Goal: Use online tool/utility: Use online tool/utility

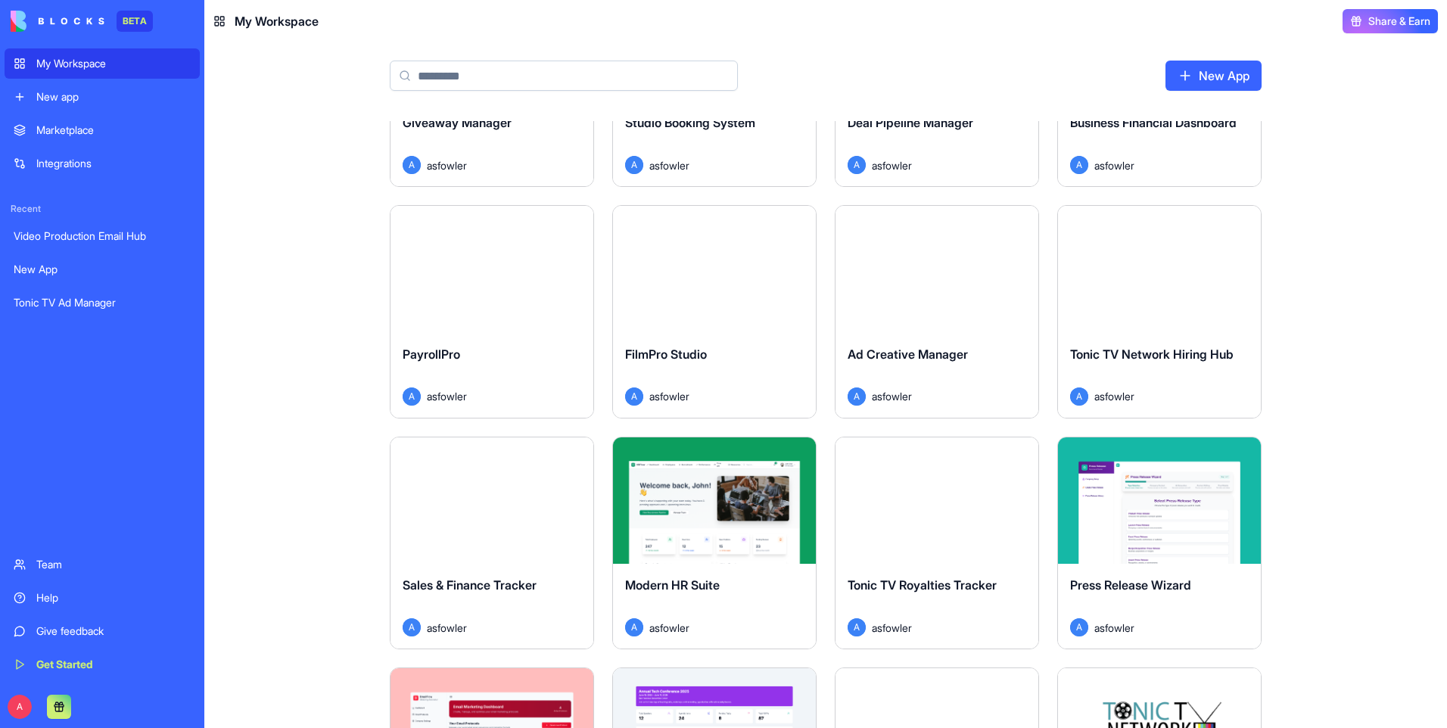
scroll to position [681, 0]
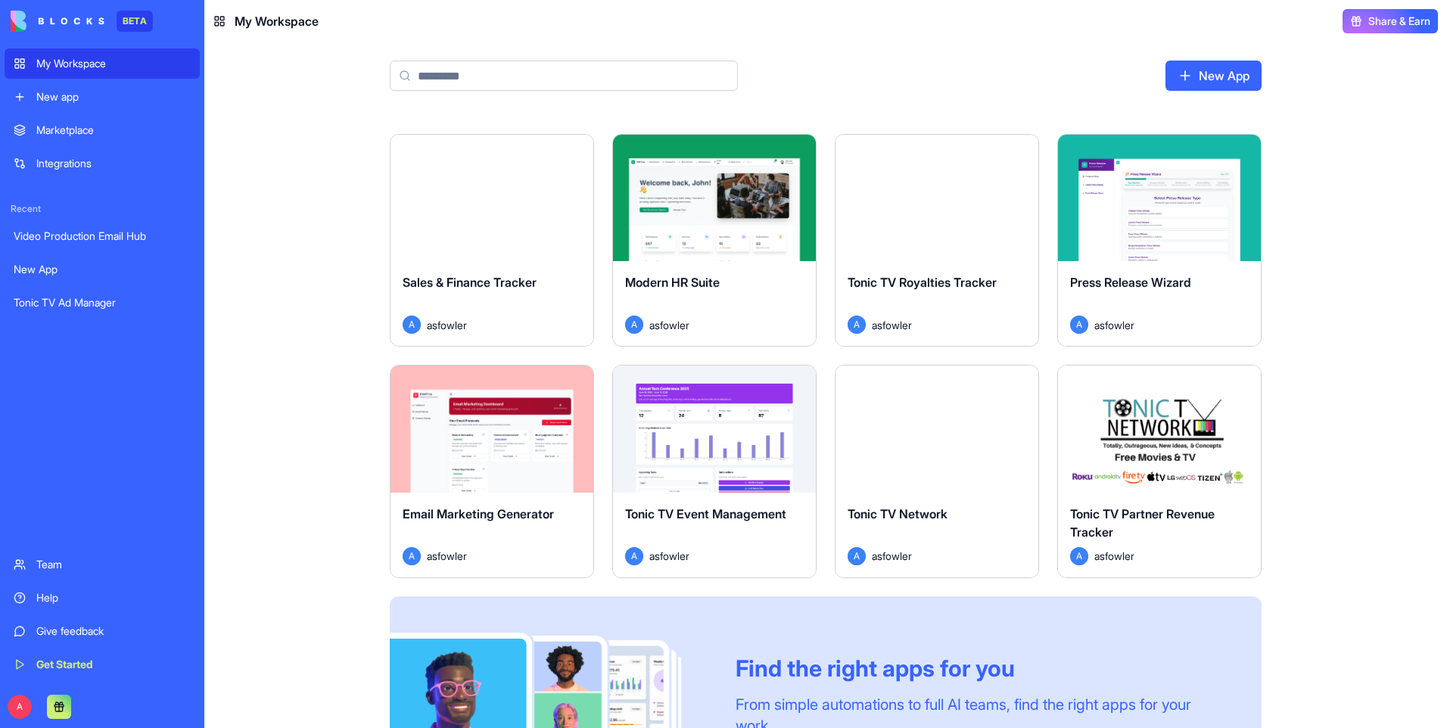
click at [1148, 434] on button "Launch" at bounding box center [1160, 429] width 114 height 30
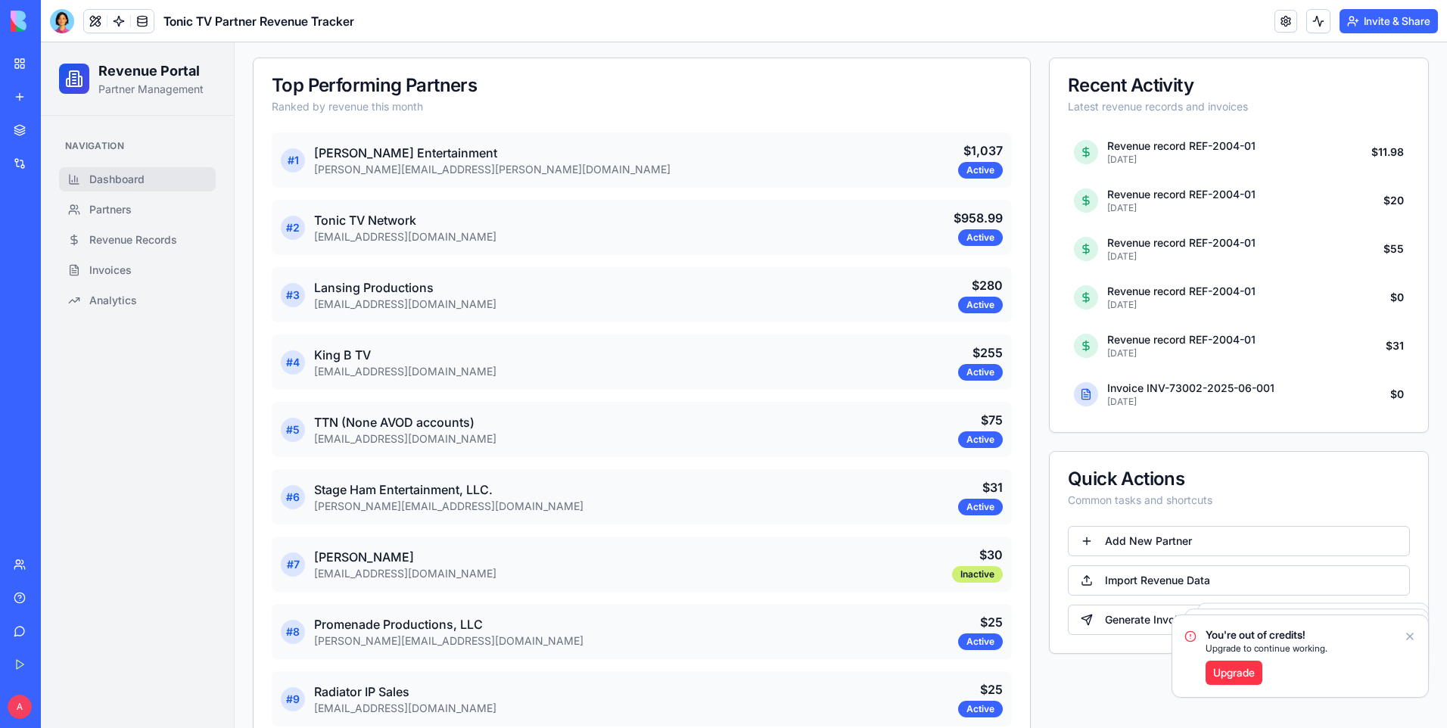
scroll to position [693, 0]
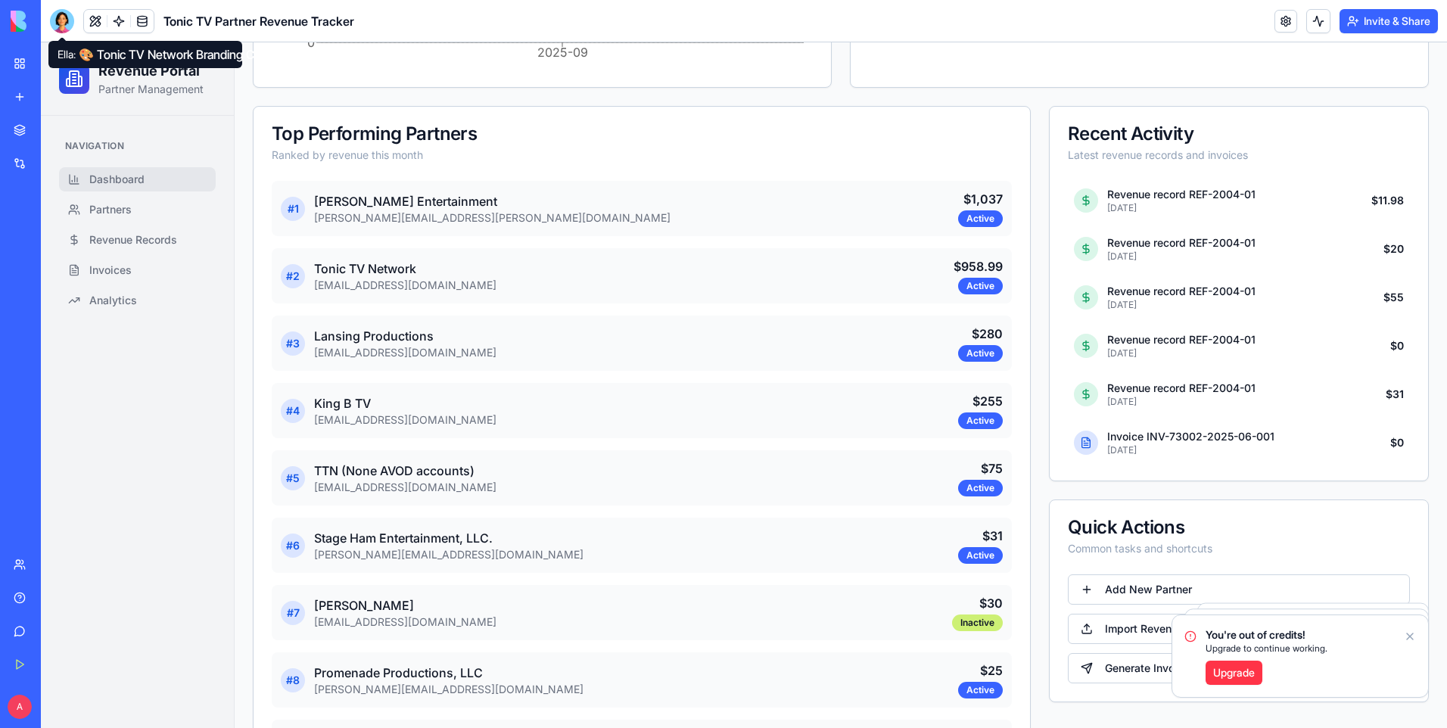
drag, startPoint x: 60, startPoint y: 20, endPoint x: 59, endPoint y: 48, distance: 27.3
click at [60, 20] on div at bounding box center [62, 21] width 24 height 24
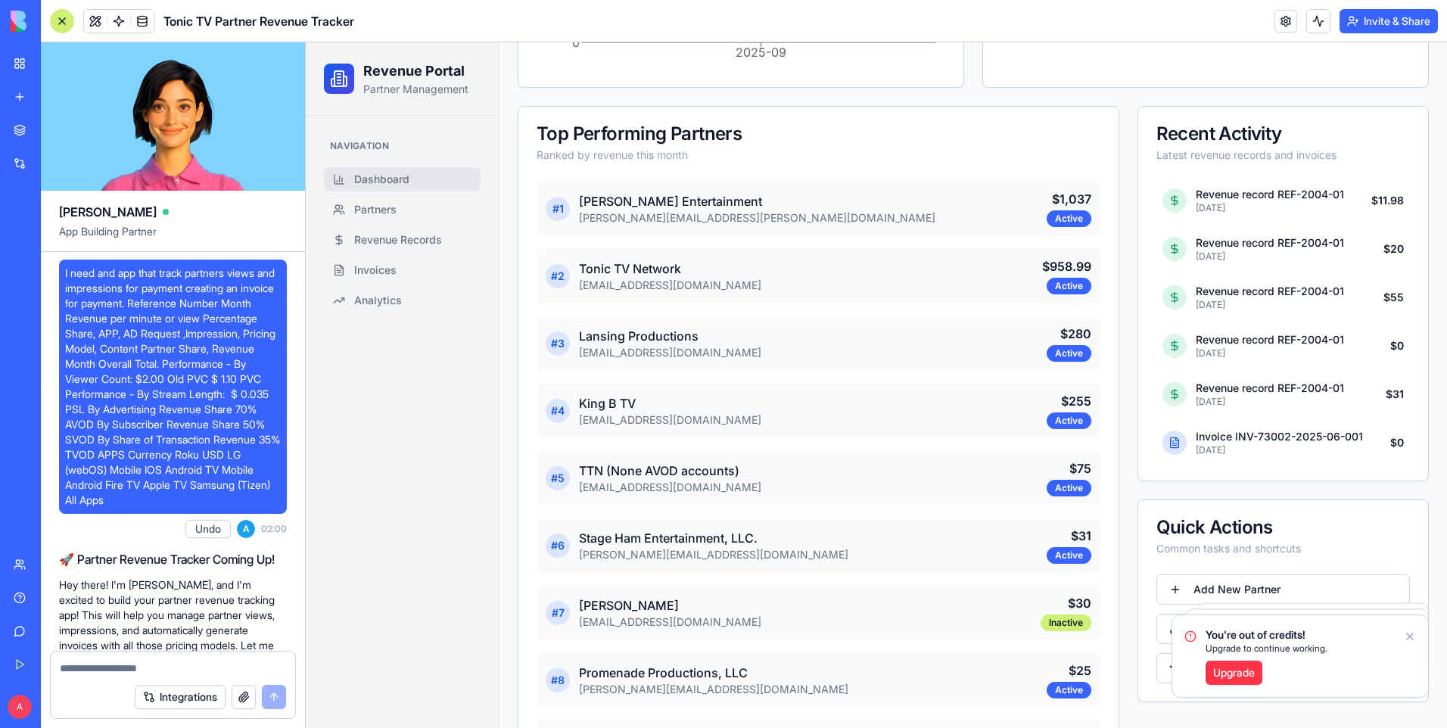
scroll to position [0, 0]
click at [117, 278] on span "I need and app that track partners views and impressions for payment creating a…" at bounding box center [173, 388] width 216 height 242
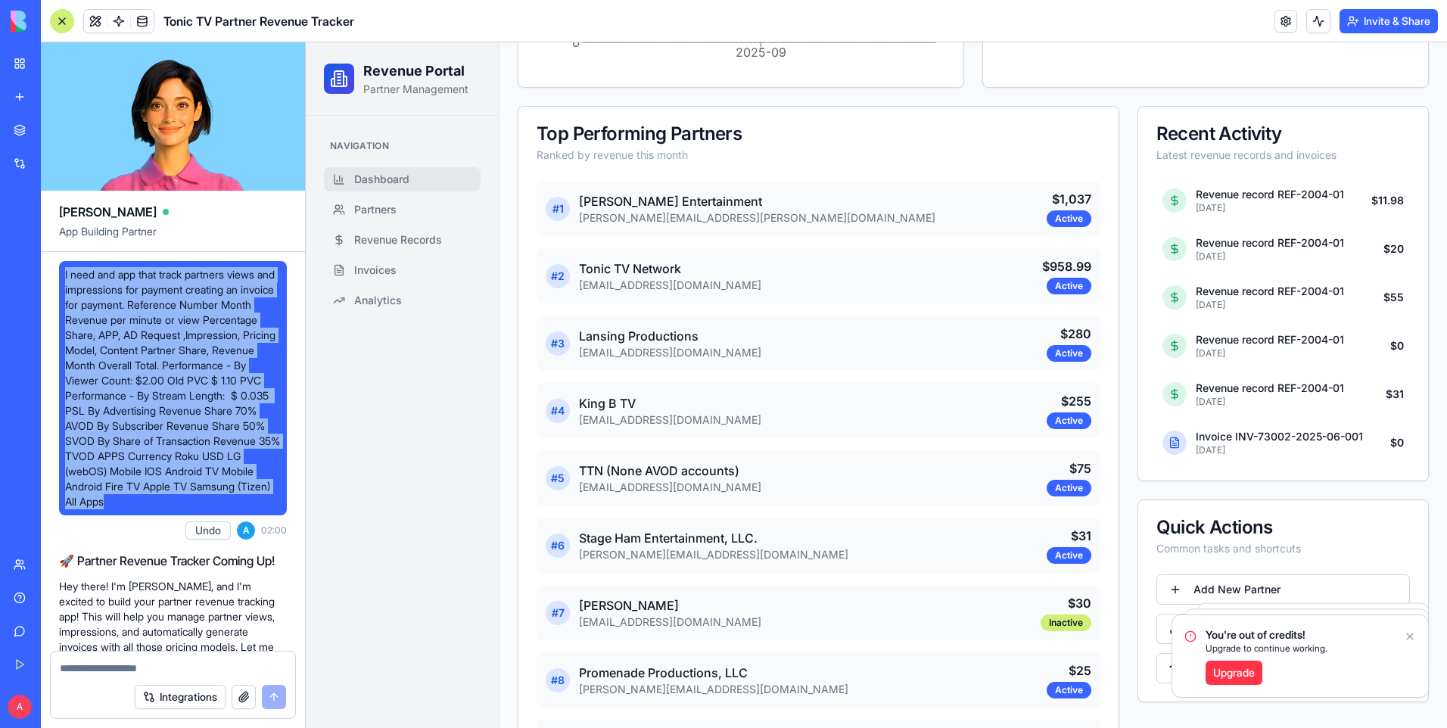
drag, startPoint x: 65, startPoint y: 273, endPoint x: 260, endPoint y: 502, distance: 300.7
click at [260, 502] on span "I need and app that track partners views and impressions for payment creating a…" at bounding box center [173, 388] width 216 height 242
drag, startPoint x: 260, startPoint y: 502, endPoint x: 173, endPoint y: 408, distance: 128.0
copy span "I need and app that track partners views and impressions for payment creating a…"
